Goal: Obtain resource: Download file/media

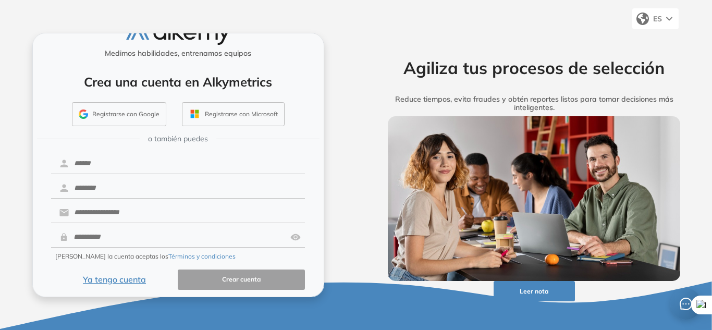
scroll to position [28, 0]
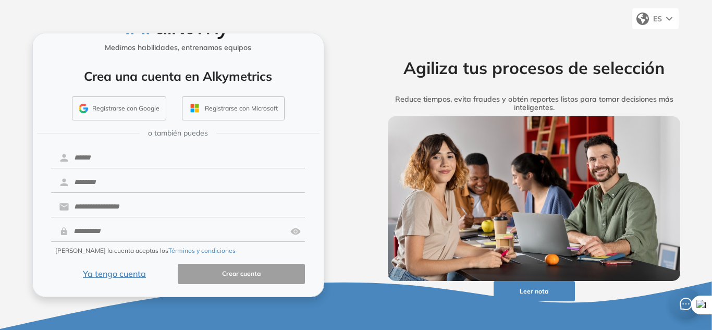
click at [119, 276] on button "Ya tengo cuenta" at bounding box center [114, 274] width 127 height 20
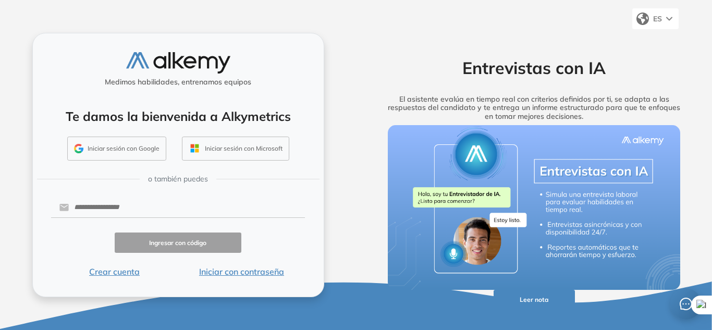
click at [135, 146] on button "Iniciar sesión con Google" at bounding box center [116, 149] width 99 height 24
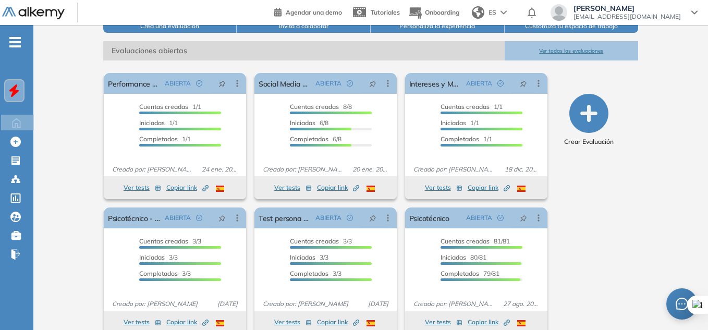
scroll to position [156, 0]
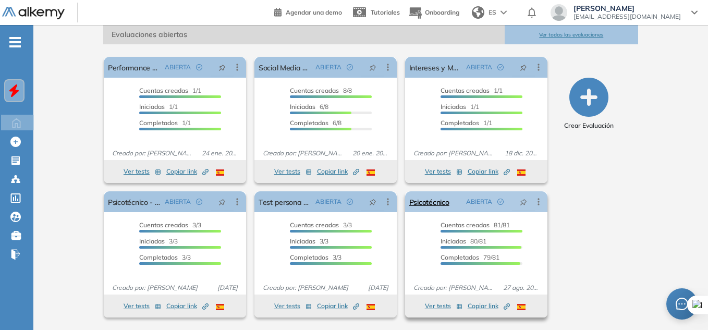
click at [454, 204] on div "Psicotécnico ABIERTA Editar Los siguientes tests ya no están disponibles o tien…" at bounding box center [476, 201] width 142 height 21
click at [443, 200] on link "Psicotécnico" at bounding box center [429, 201] width 40 height 21
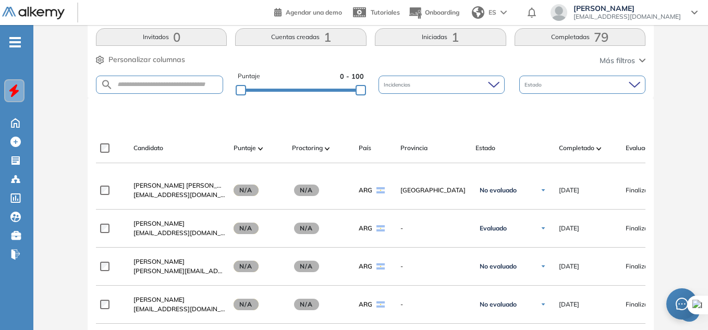
scroll to position [220, 0]
click at [163, 80] on form at bounding box center [159, 85] width 127 height 18
click at [175, 85] on input "text" at bounding box center [168, 85] width 110 height 8
type input "**********"
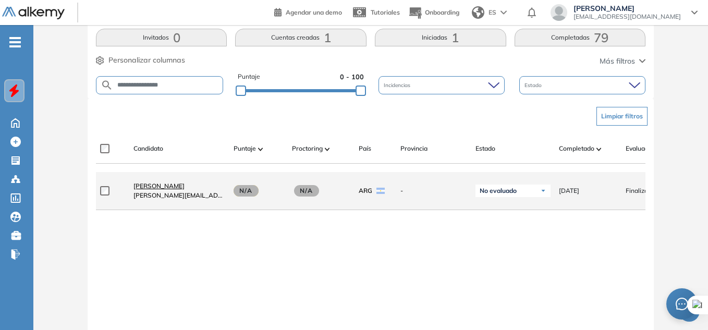
click at [188, 189] on link "Tomas Barrientos" at bounding box center [180, 186] width 92 height 9
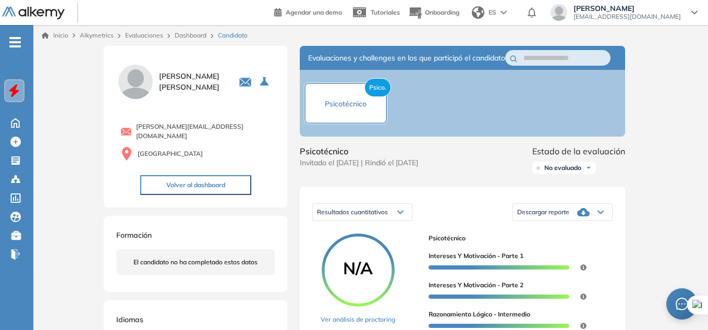
click at [568, 216] on span "Descargar reporte" at bounding box center [543, 212] width 52 height 8
click at [562, 231] on li "Descargar informe completo" at bounding box center [556, 226] width 77 height 10
